Goal: Information Seeking & Learning: Learn about a topic

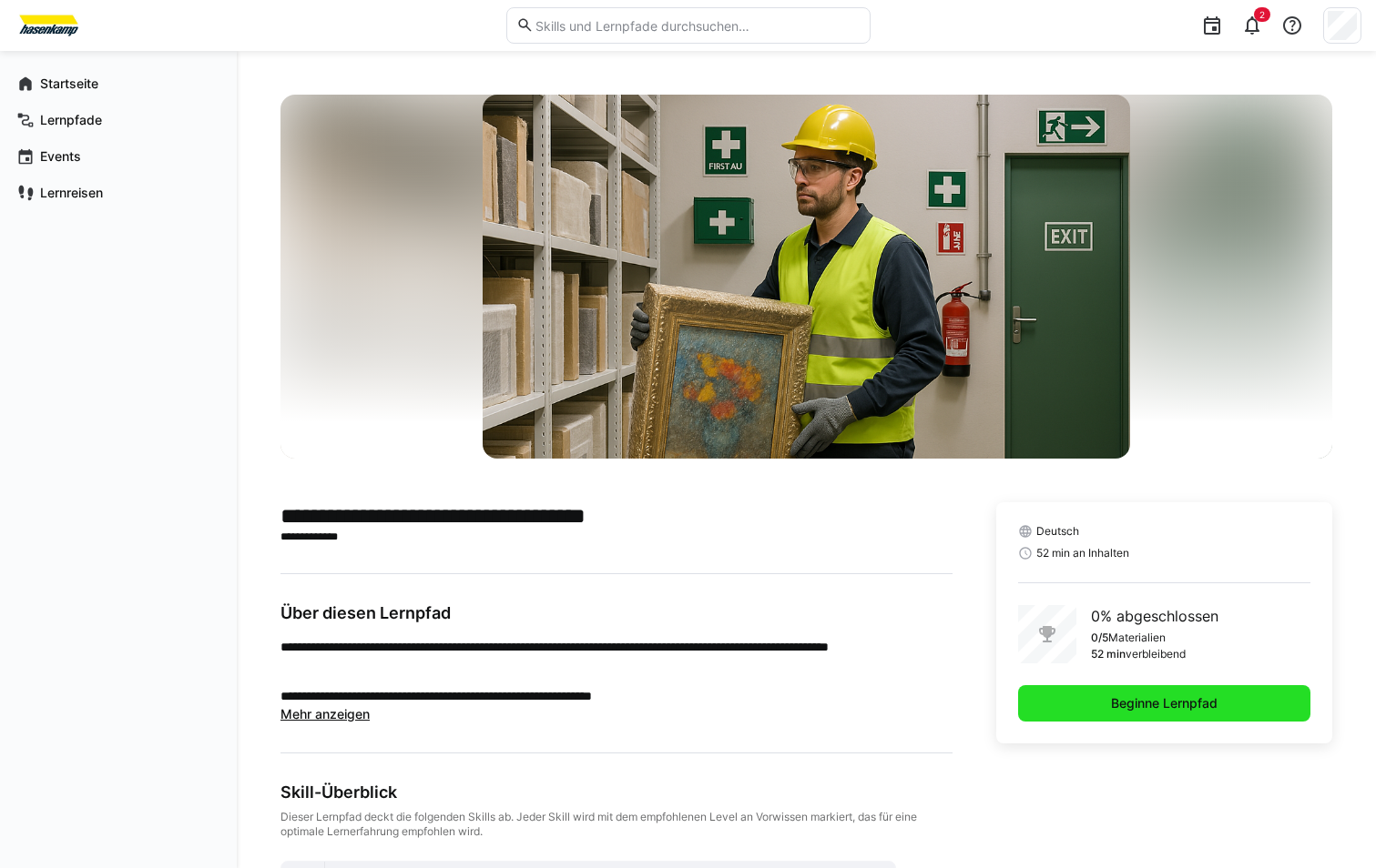
click at [1118, 699] on span "Beginne Lernpfad" at bounding box center [1164, 703] width 112 height 19
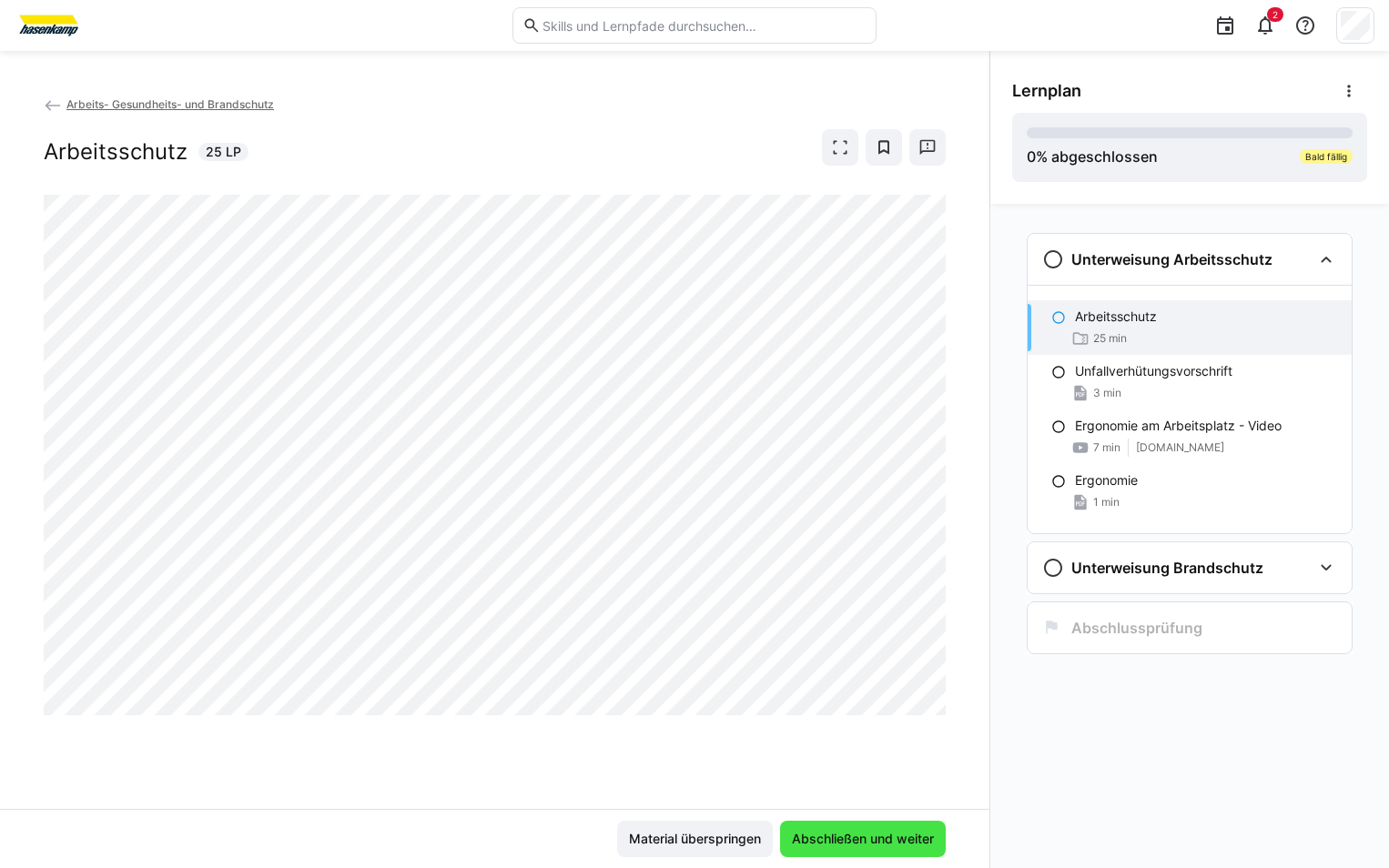
click at [830, 841] on span "Abschließen und weiter" at bounding box center [862, 839] width 147 height 19
click at [859, 837] on span "Abschließen und weiter" at bounding box center [862, 839] width 147 height 19
click at [816, 834] on span "Abschließen und weiter" at bounding box center [862, 839] width 147 height 19
click at [843, 838] on span "Abschließen und weiter" at bounding box center [862, 839] width 147 height 19
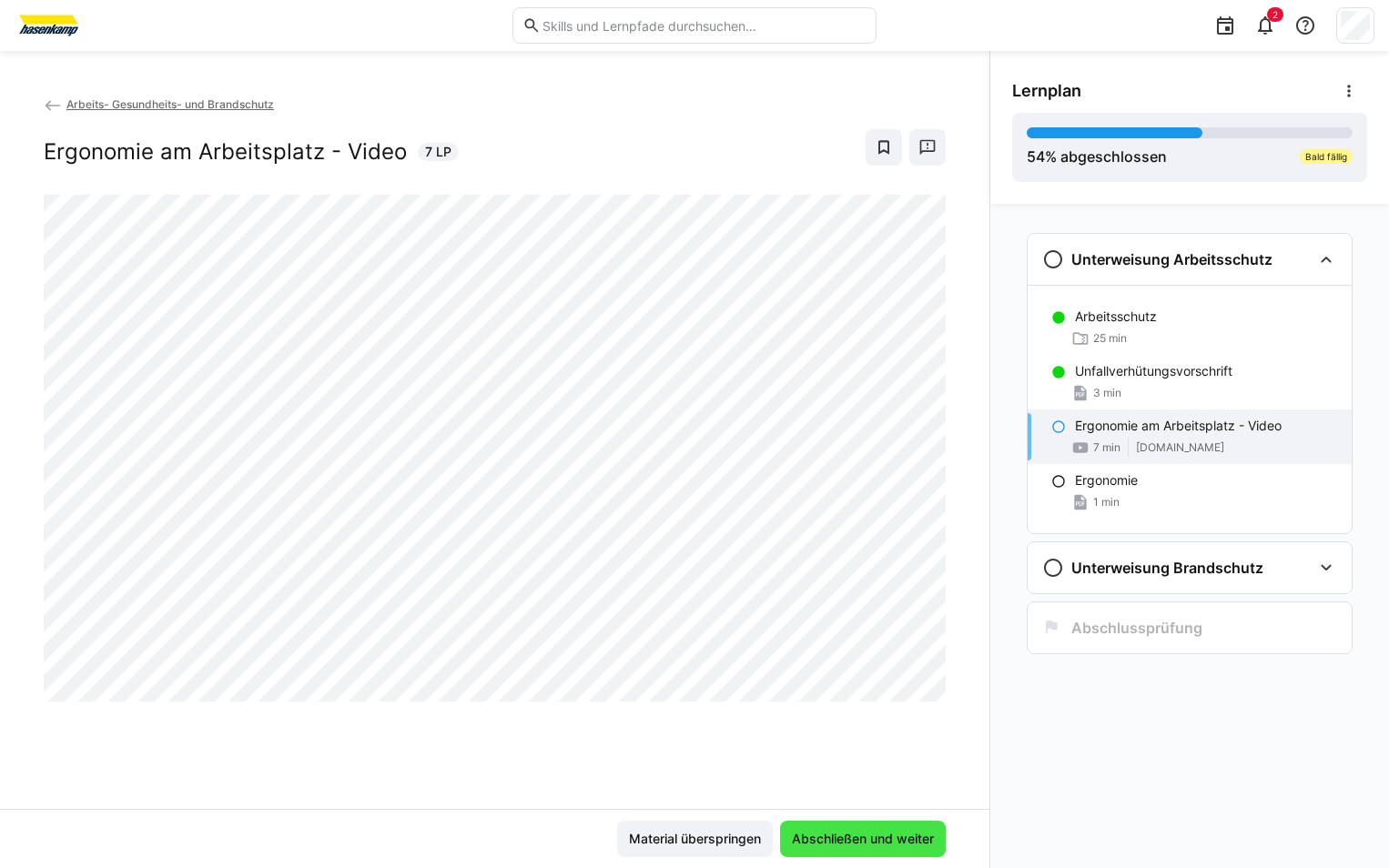
click at [821, 843] on span "Abschließen und weiter" at bounding box center [862, 839] width 147 height 19
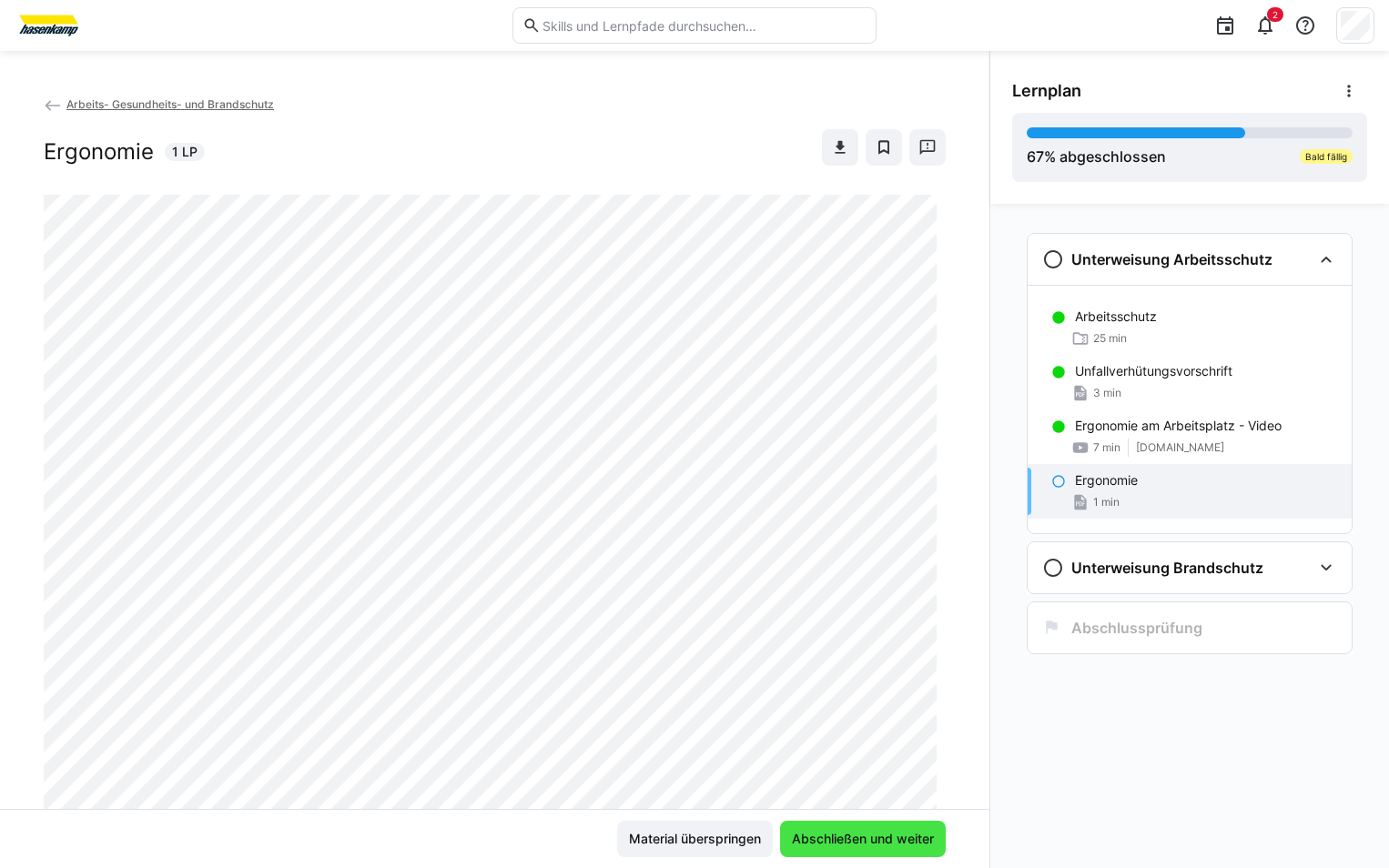
click at [837, 832] on span "Abschließen und weiter" at bounding box center [862, 839] width 147 height 19
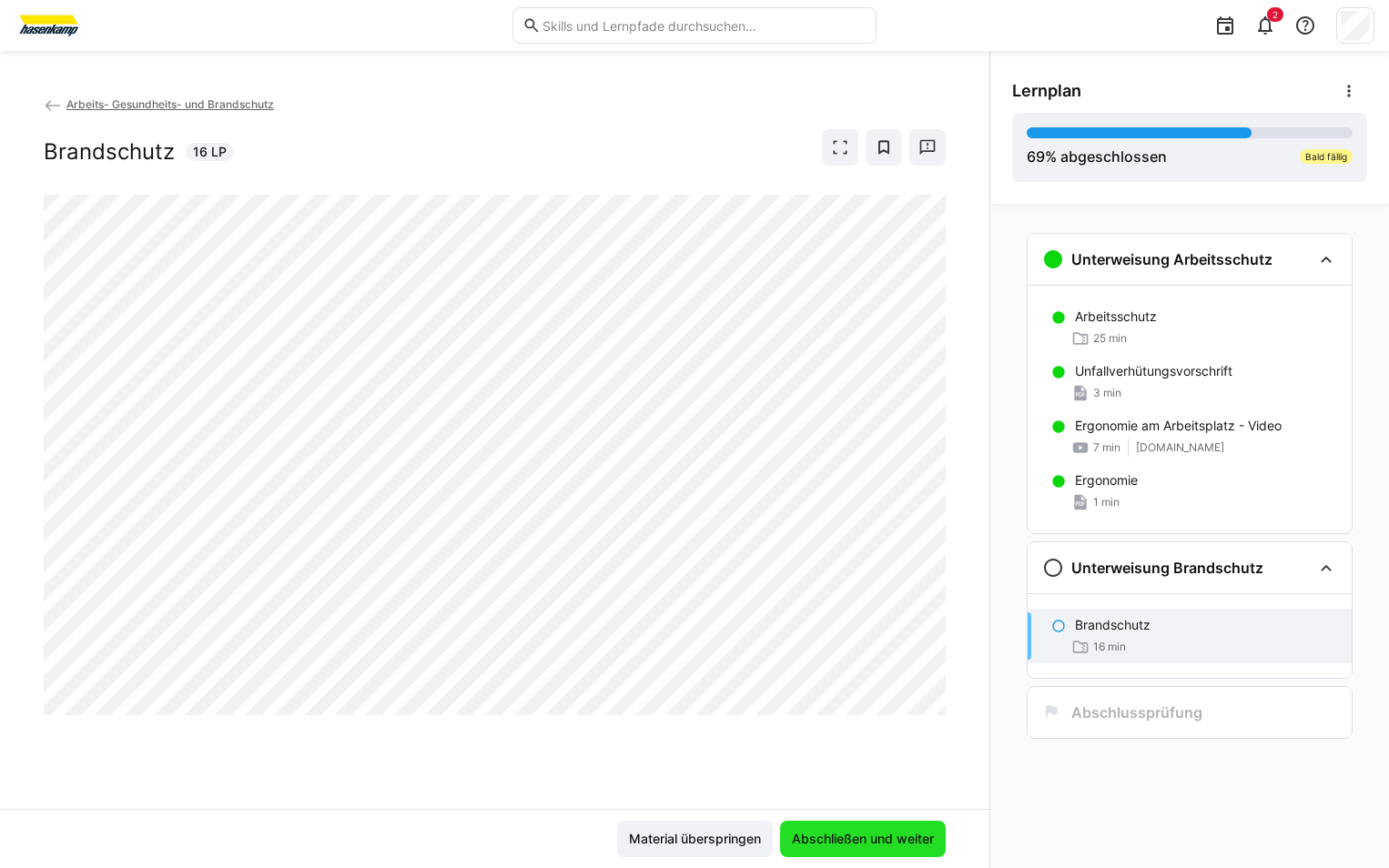
click at [870, 827] on span "Abschließen und weiter" at bounding box center [863, 839] width 166 height 36
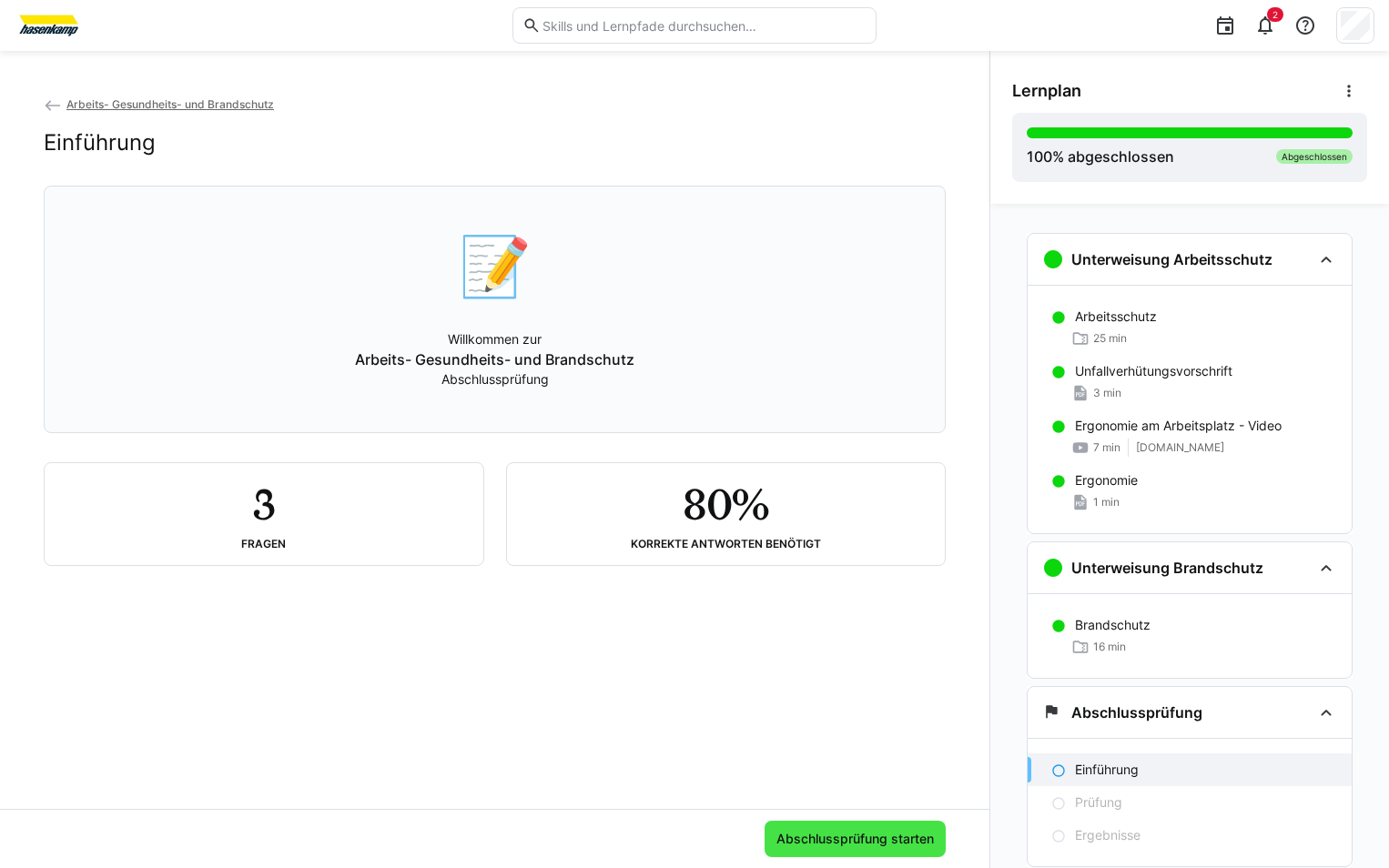
click at [842, 840] on span "Abschlussprüfung starten" at bounding box center [854, 839] width 163 height 19
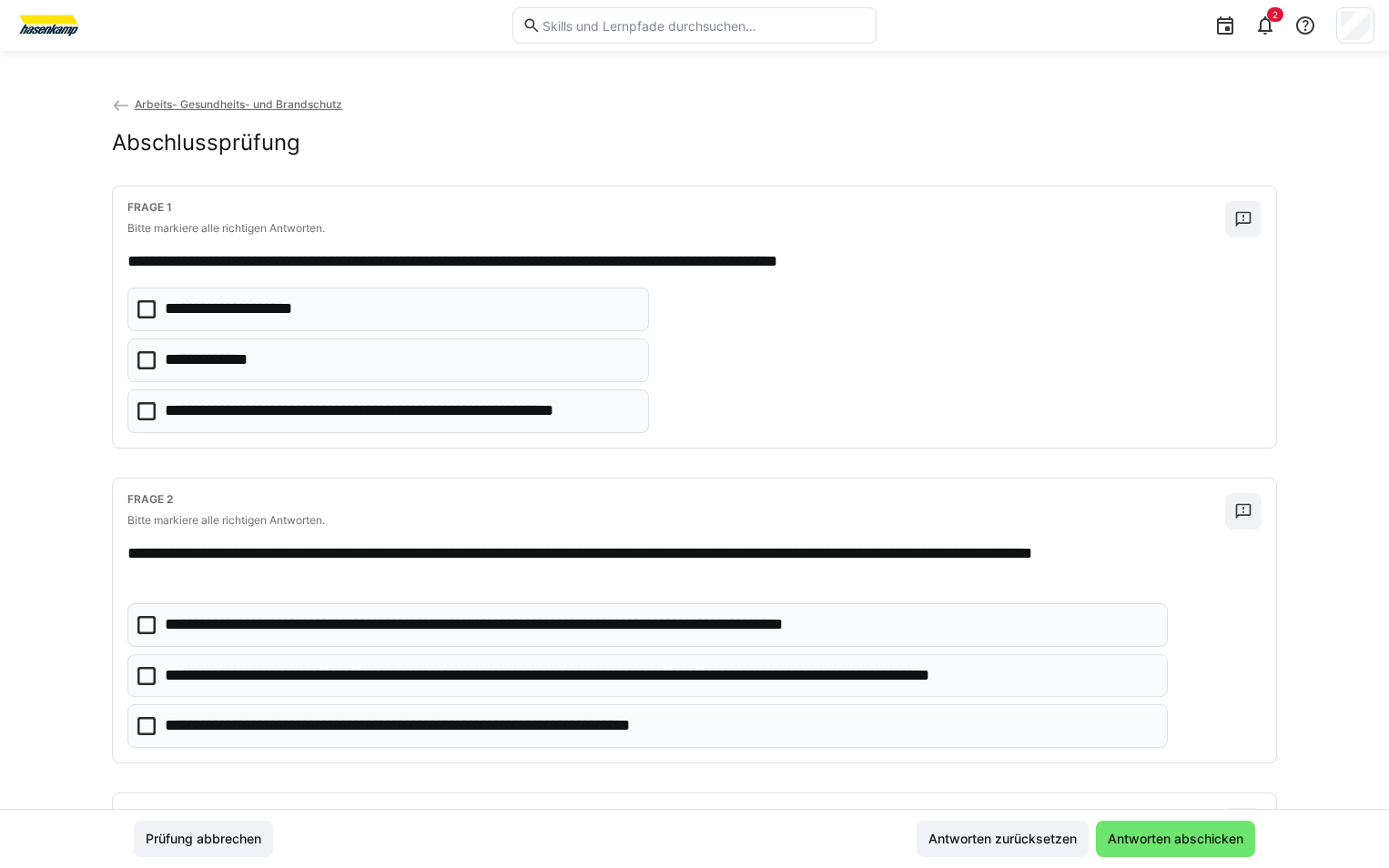
click at [144, 359] on icon at bounding box center [146, 360] width 19 height 19
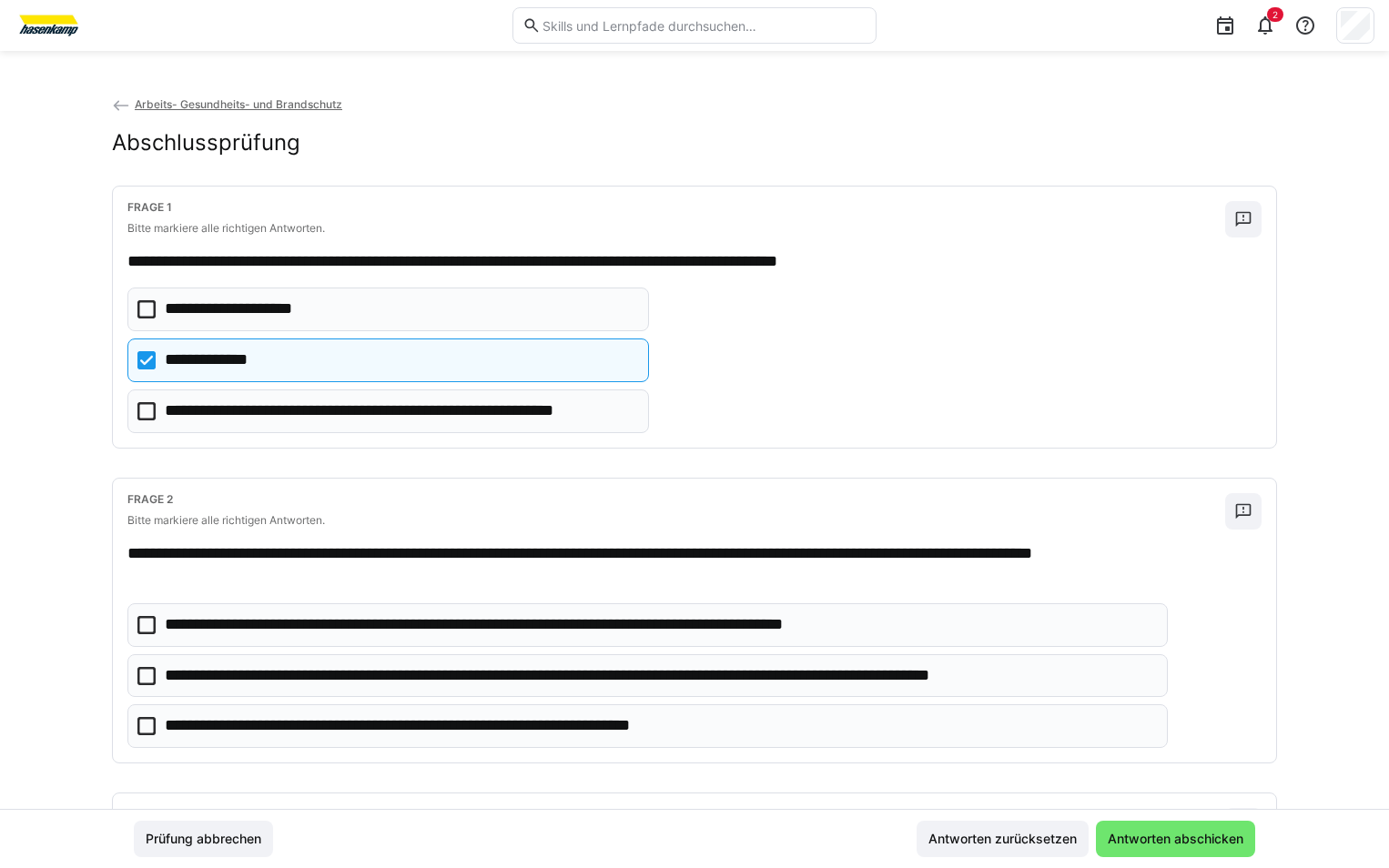
click at [148, 677] on icon at bounding box center [146, 676] width 19 height 19
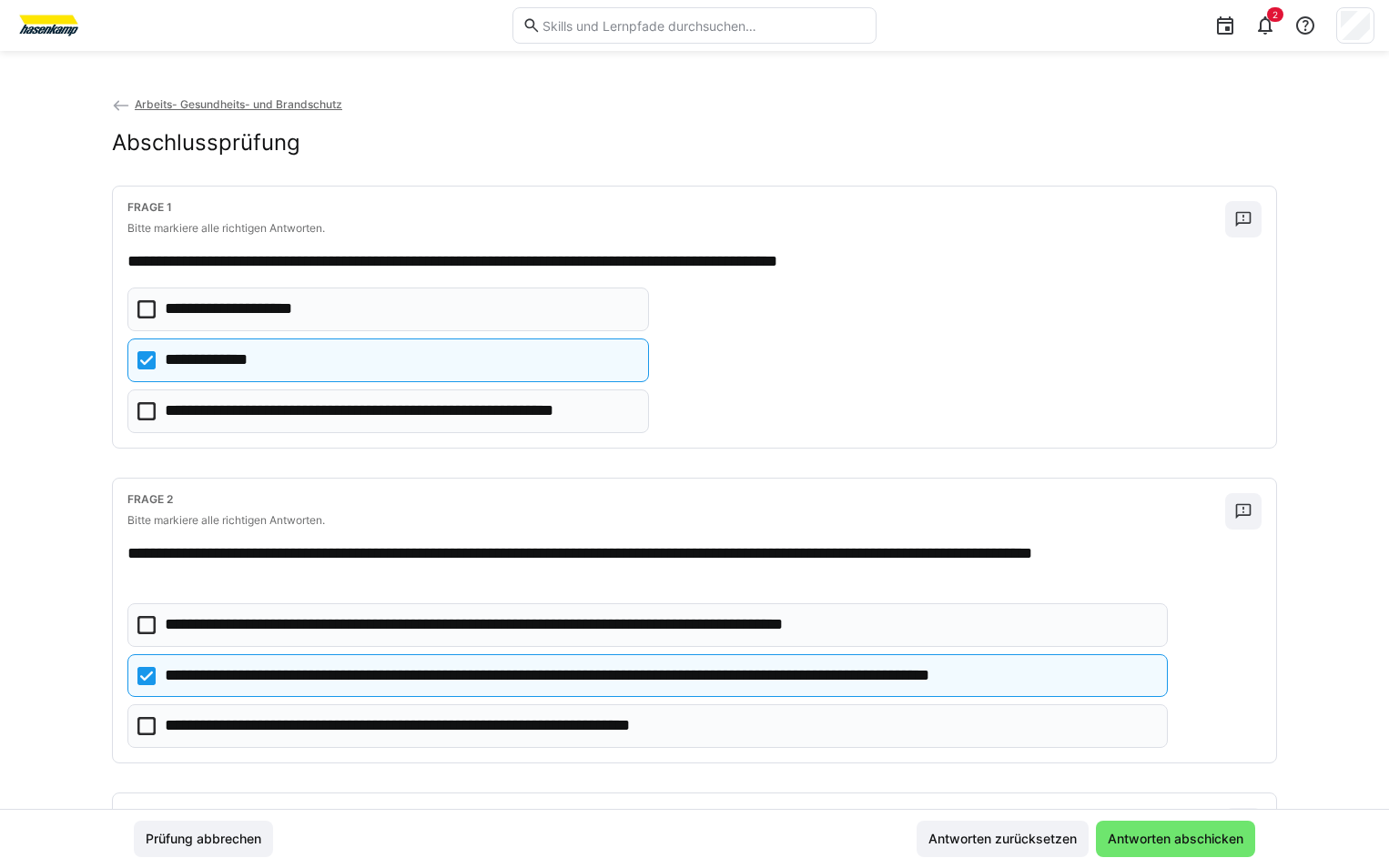
click at [145, 723] on icon at bounding box center [146, 726] width 19 height 19
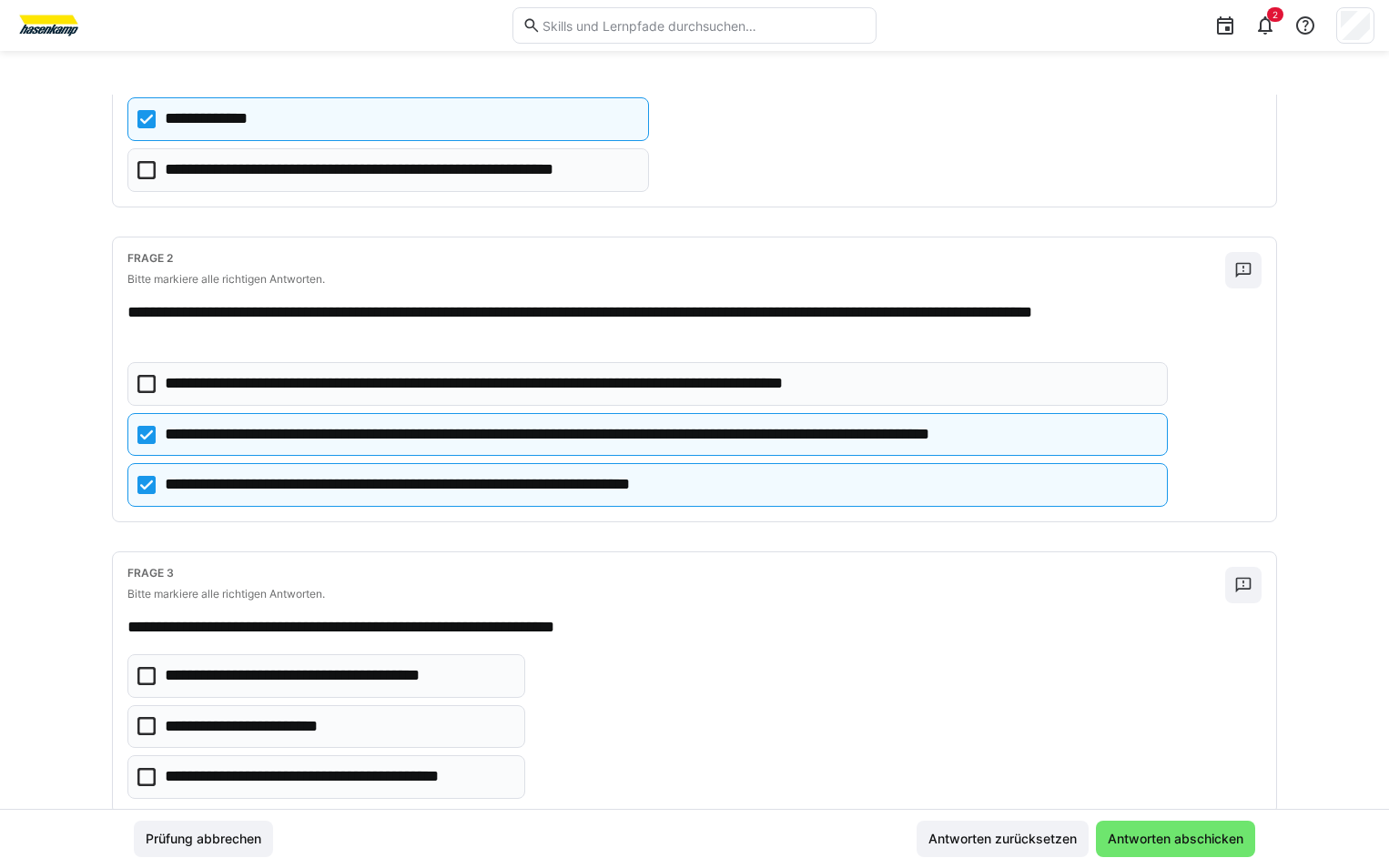
scroll to position [273, 0]
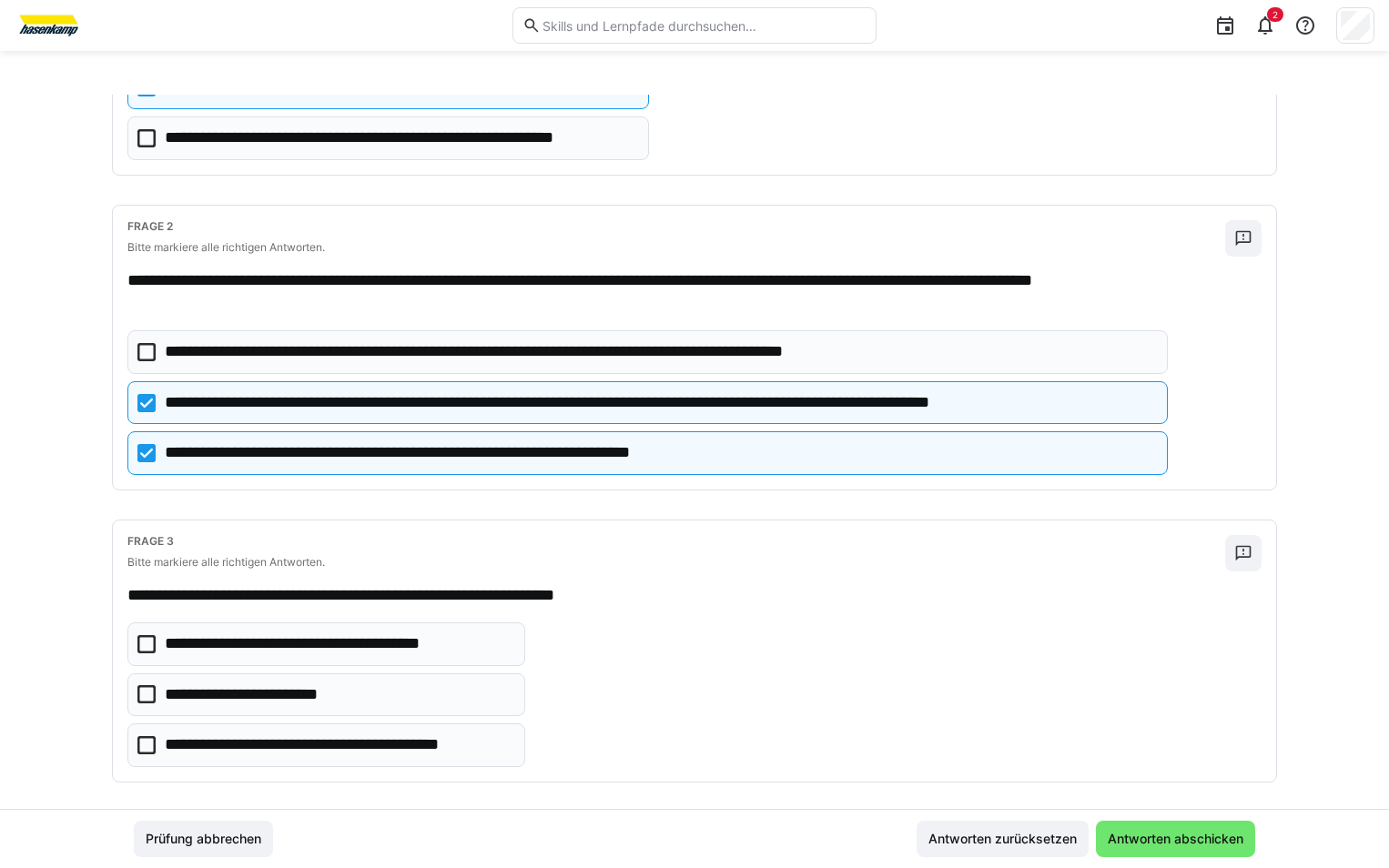
click at [142, 743] on icon at bounding box center [146, 745] width 19 height 19
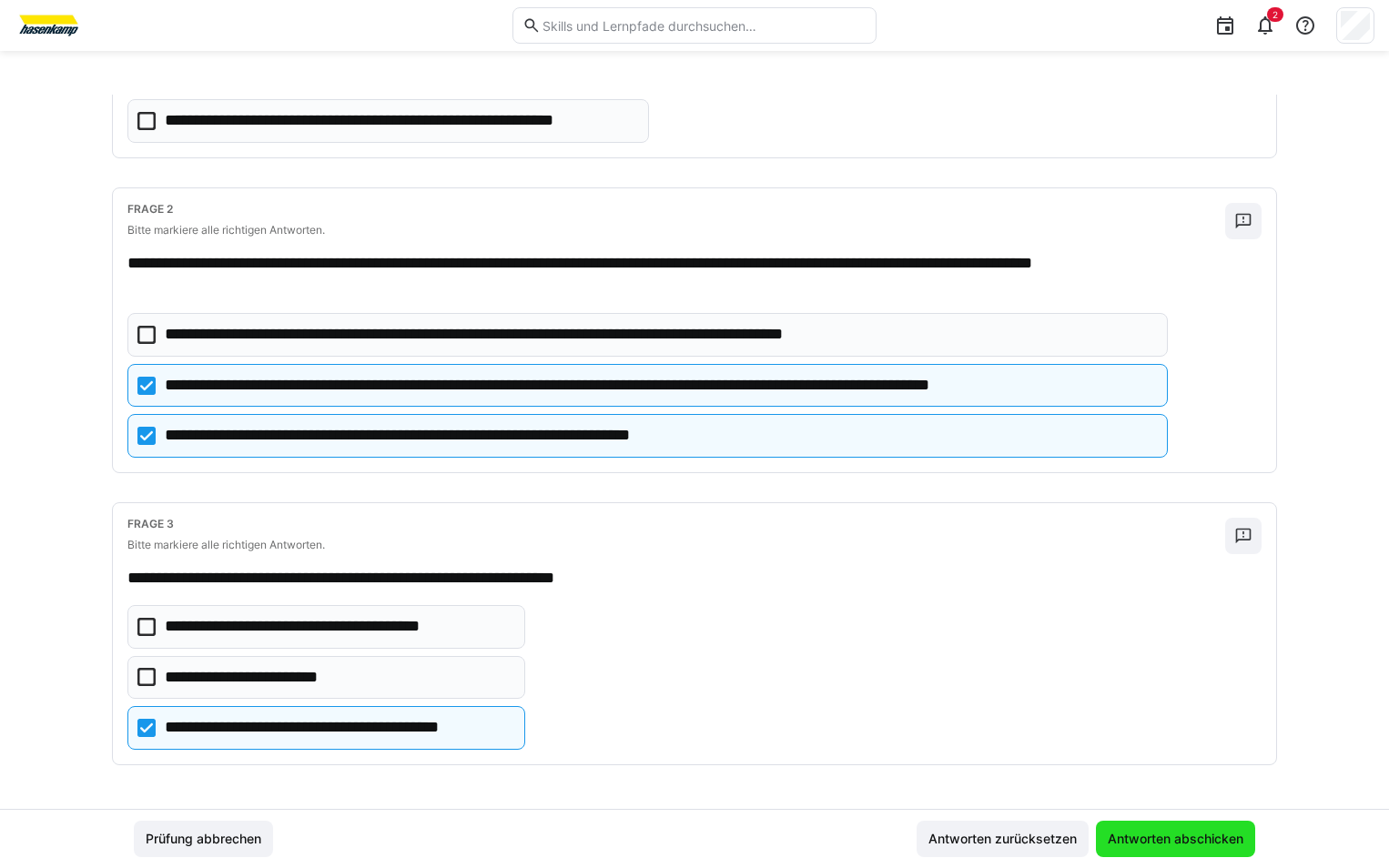
click at [1163, 831] on span "Antworten abschicken" at bounding box center [1175, 839] width 141 height 19
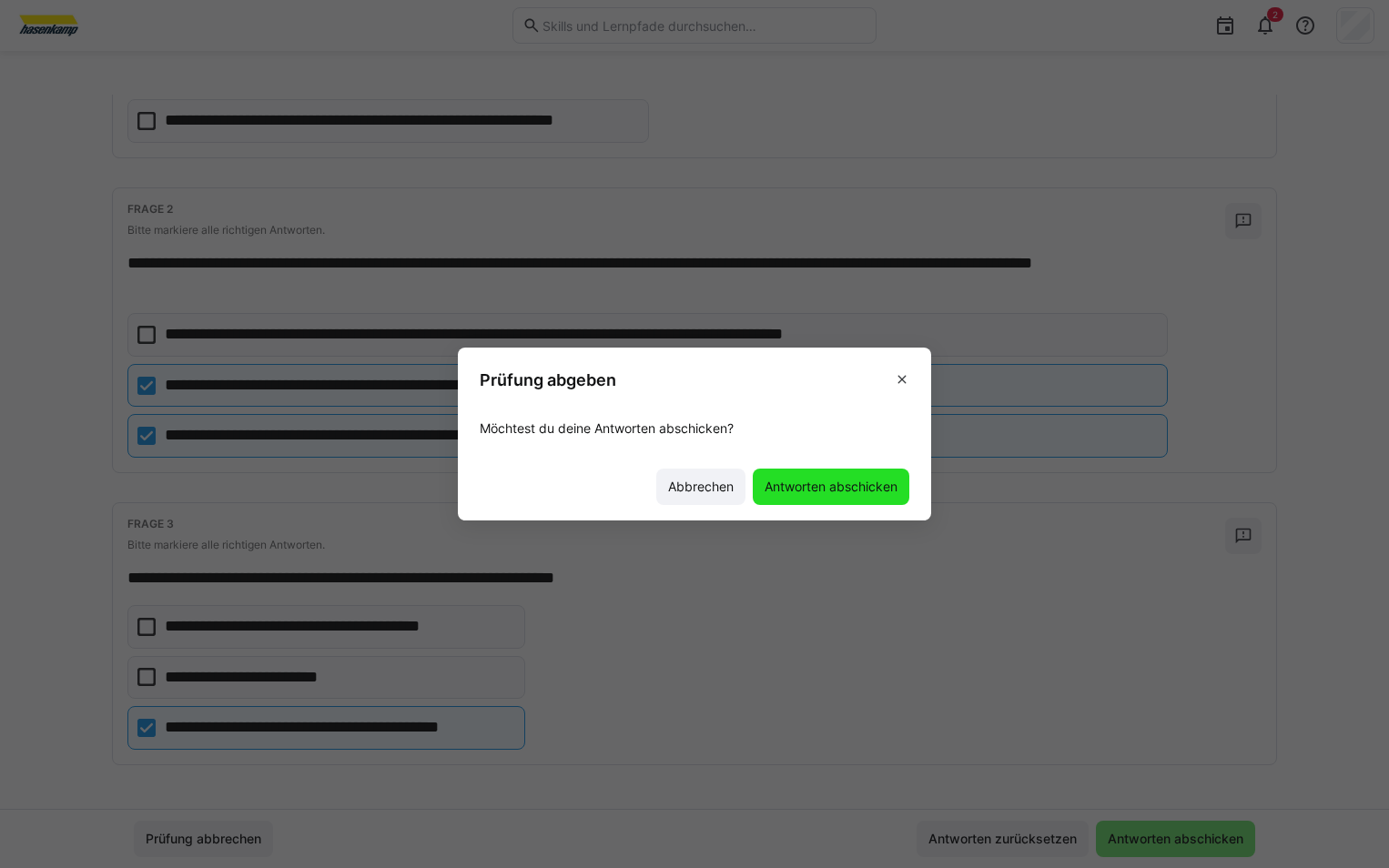
click at [818, 488] on span "Antworten abschicken" at bounding box center [831, 486] width 138 height 19
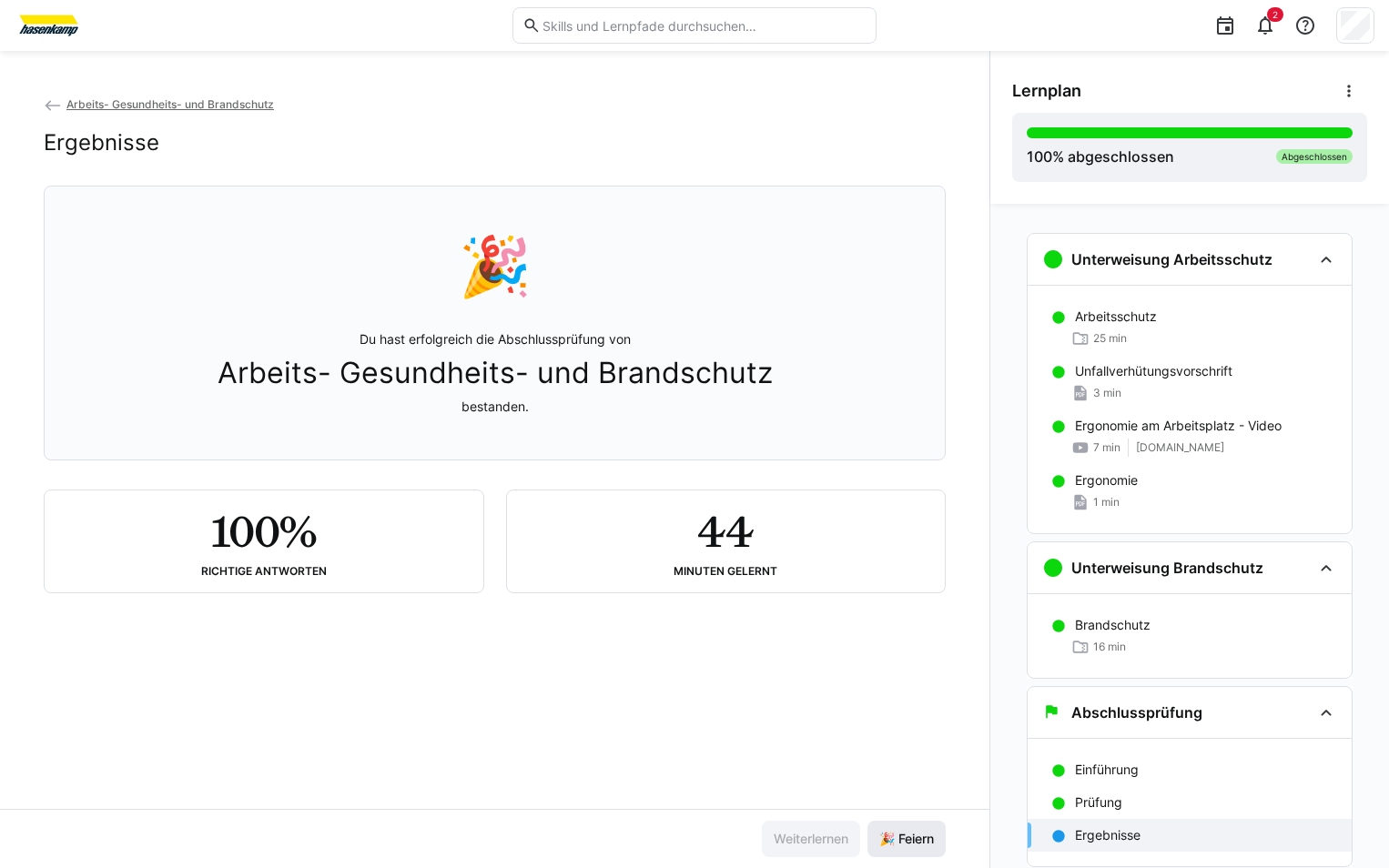
click at [898, 839] on span "🎉 Feiern" at bounding box center [907, 839] width 60 height 19
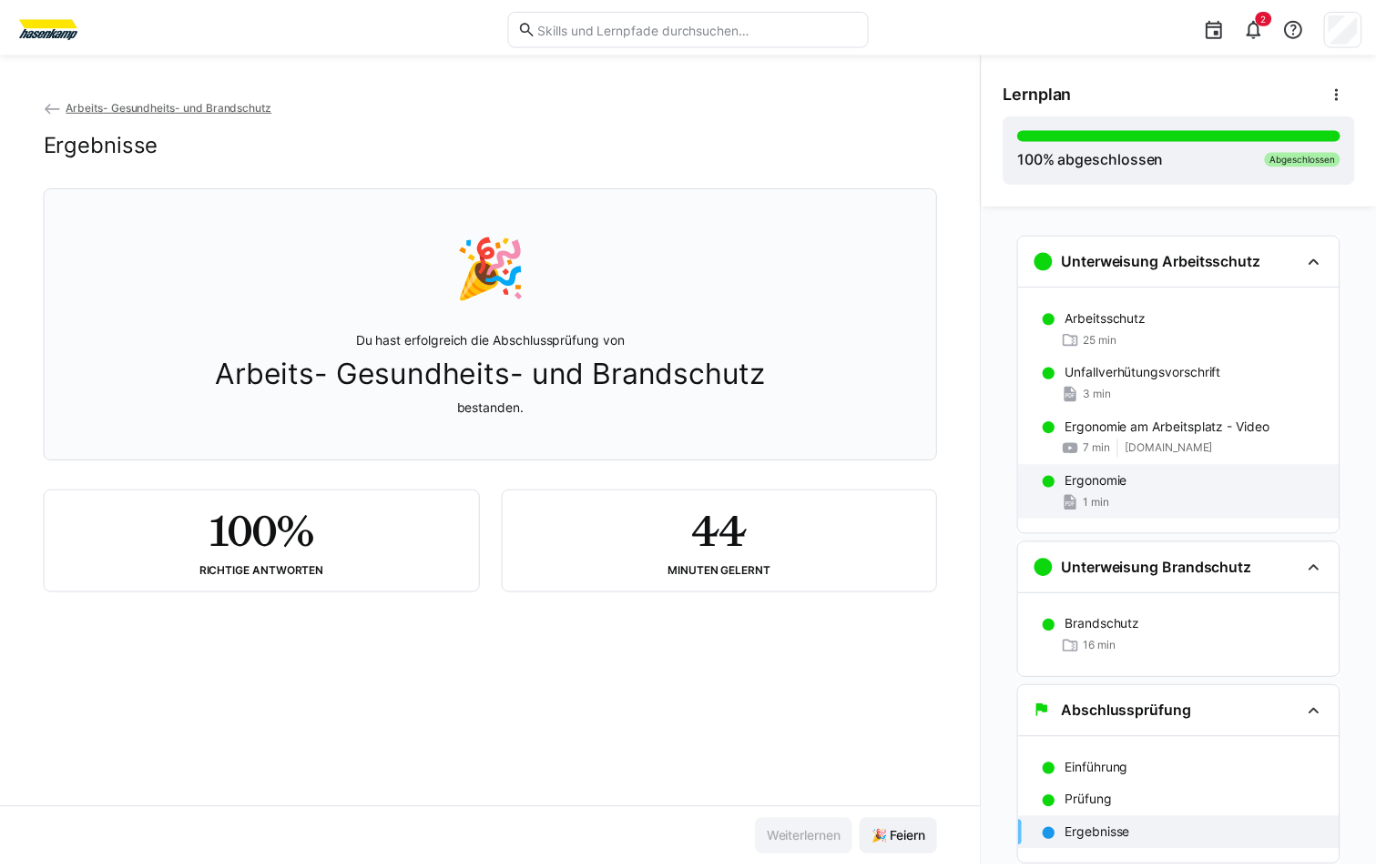
scroll to position [56, 0]
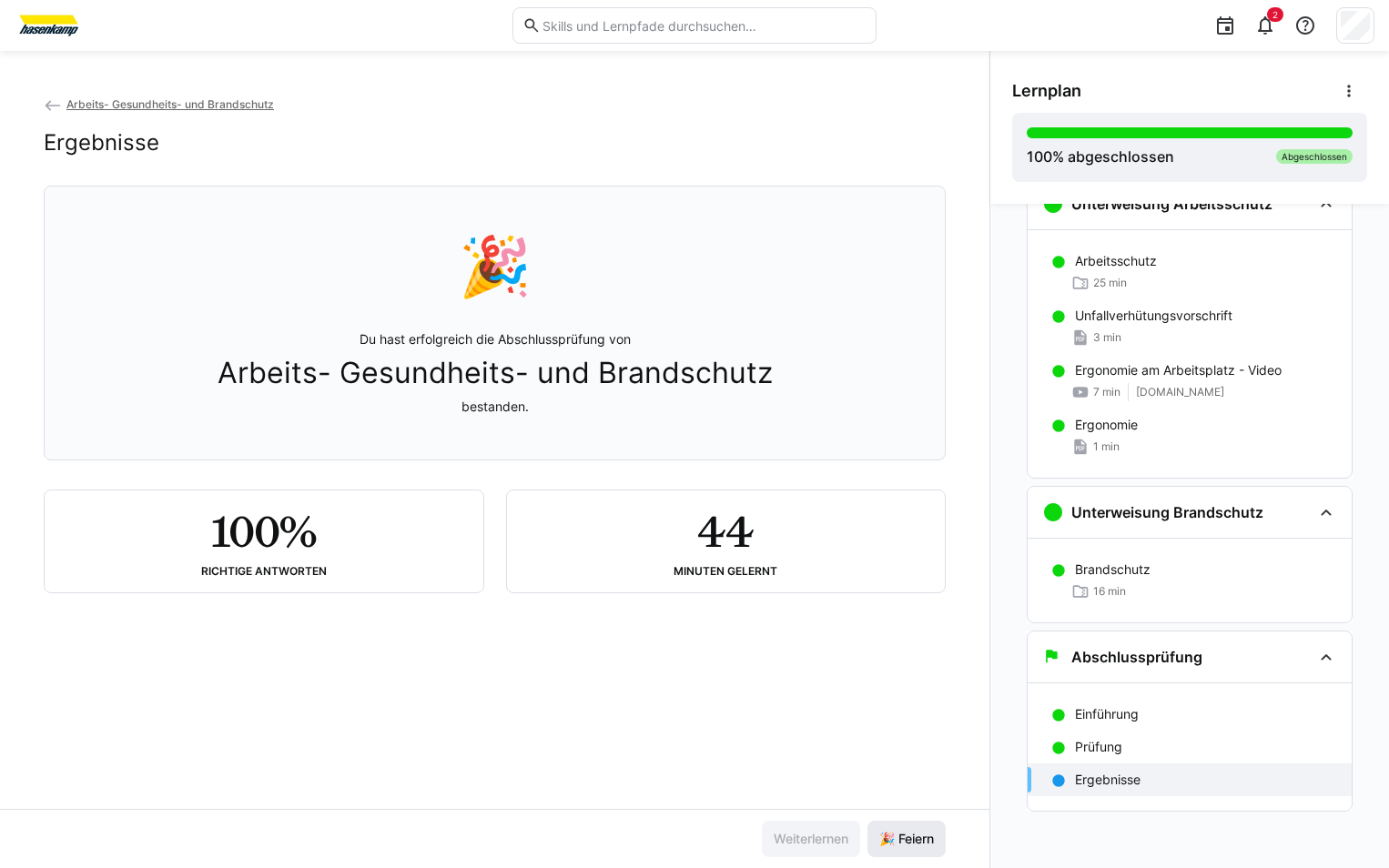
click at [887, 841] on span "🎉 Feiern" at bounding box center [907, 839] width 60 height 19
click at [105, 101] on span "Arbeits- Gesundheits- und Brandschutz" at bounding box center [169, 104] width 207 height 14
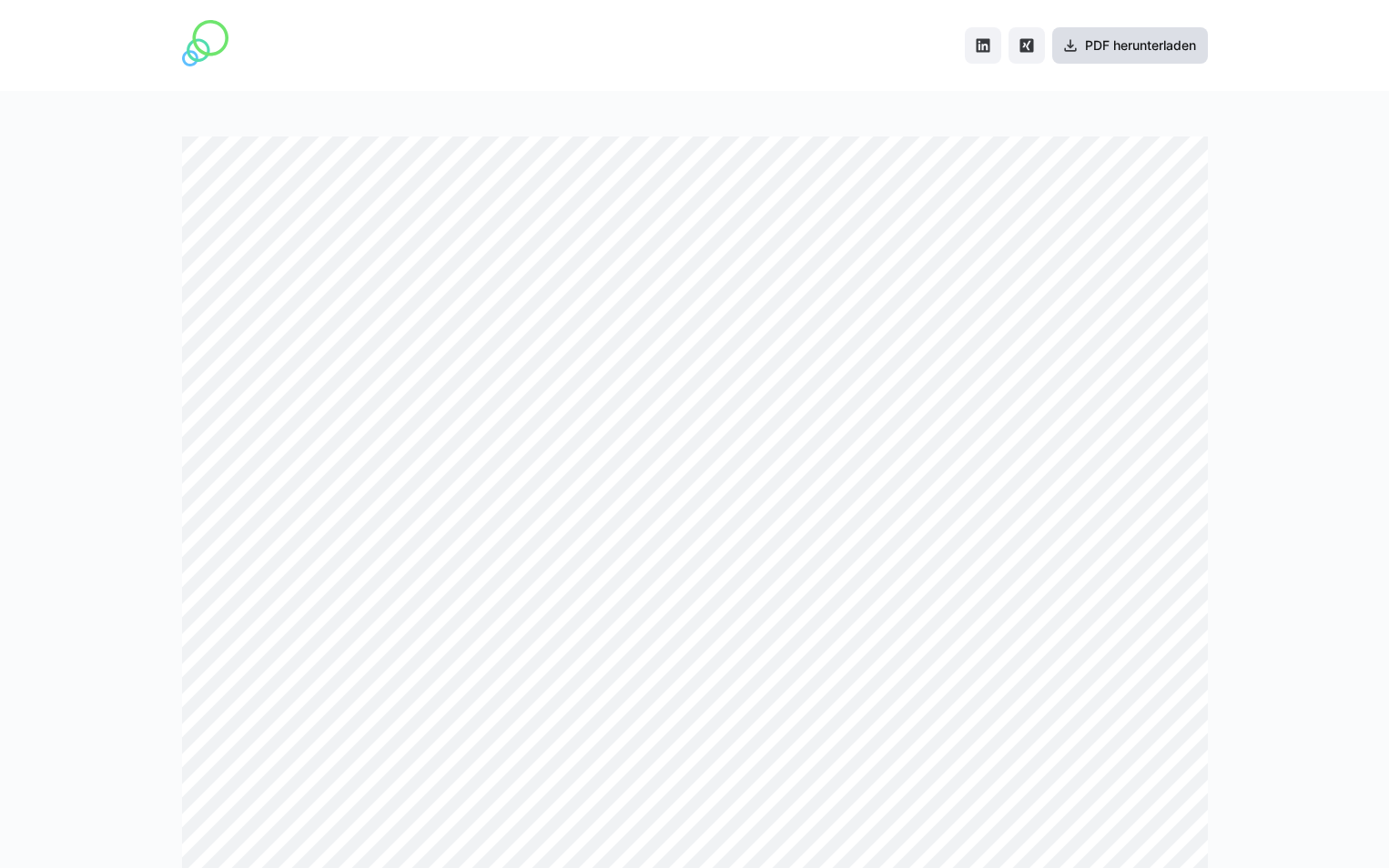
click at [1094, 46] on span "PDF herunterladen" at bounding box center [1141, 45] width 117 height 19
